Goal: Check status: Check status

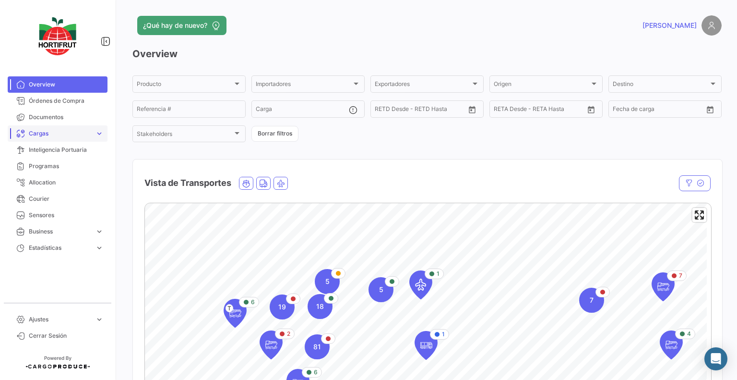
click at [71, 128] on link "Cargas expand_more" at bounding box center [58, 133] width 100 height 16
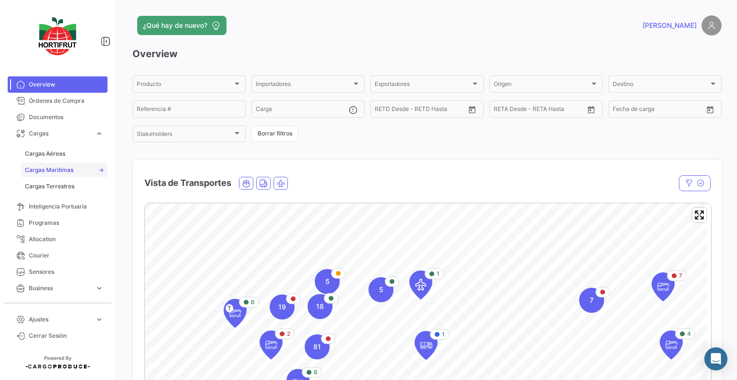
click at [65, 169] on span "Cargas Marítimas" at bounding box center [49, 170] width 48 height 9
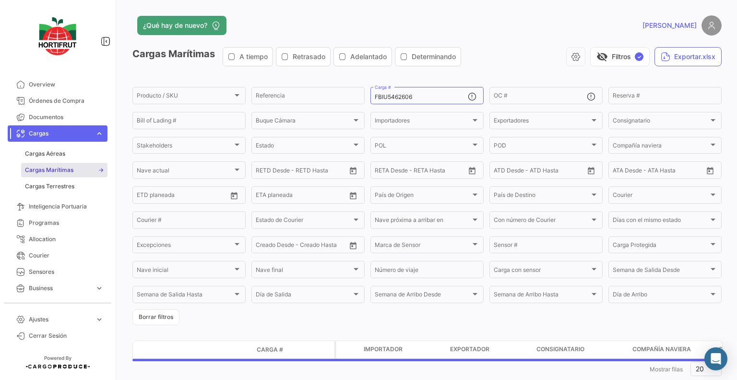
click at [52, 169] on span "Cargas Marítimas" at bounding box center [49, 170] width 48 height 9
click at [428, 101] on div "FBIU5462606 Carga #" at bounding box center [421, 94] width 93 height 19
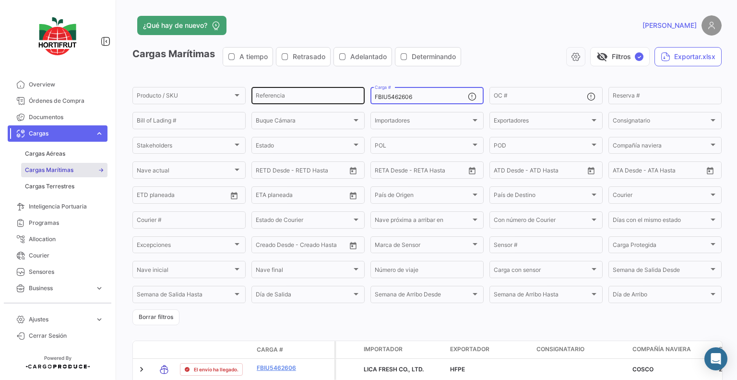
drag, startPoint x: 438, startPoint y: 97, endPoint x: 312, endPoint y: 93, distance: 126.4
click at [0, 0] on div "Producto / SKU Producto / SKU Referencia FBIU5462606 Carga # OC # Reserva # Bil…" at bounding box center [0, 0] width 0 height 0
paste input "OTPU6231311"
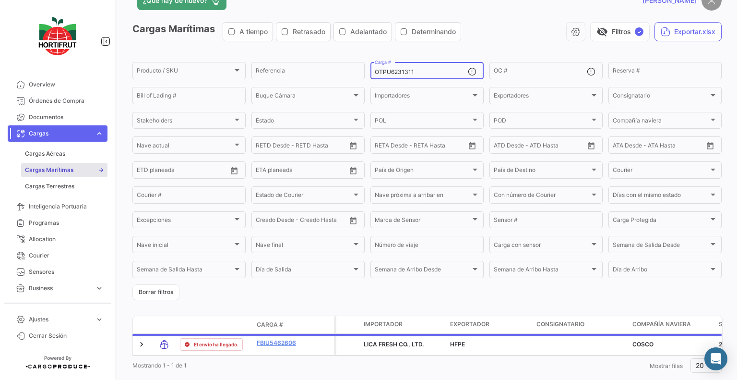
scroll to position [56, 0]
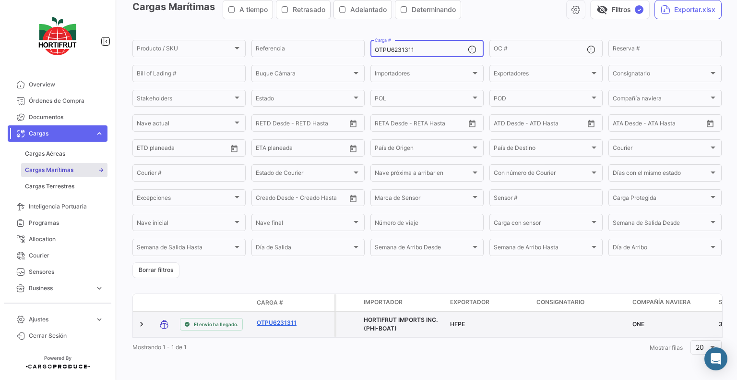
type input "OTPU6231311"
click at [288, 318] on link "OTPU6231311" at bounding box center [282, 322] width 50 height 9
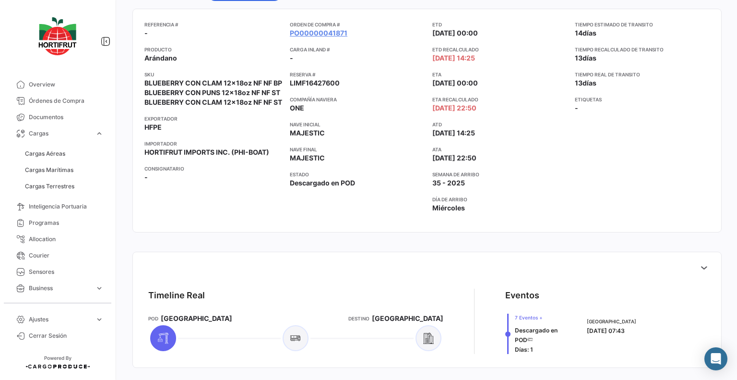
scroll to position [129, 0]
click at [702, 265] on icon at bounding box center [705, 268] width 10 height 10
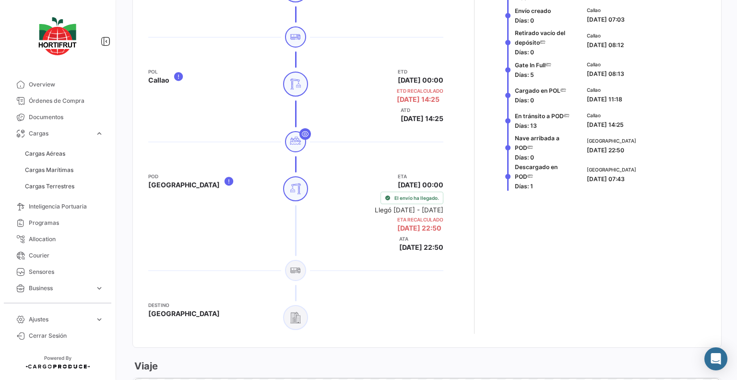
scroll to position [464, 0]
